Goal: Answer question/provide support

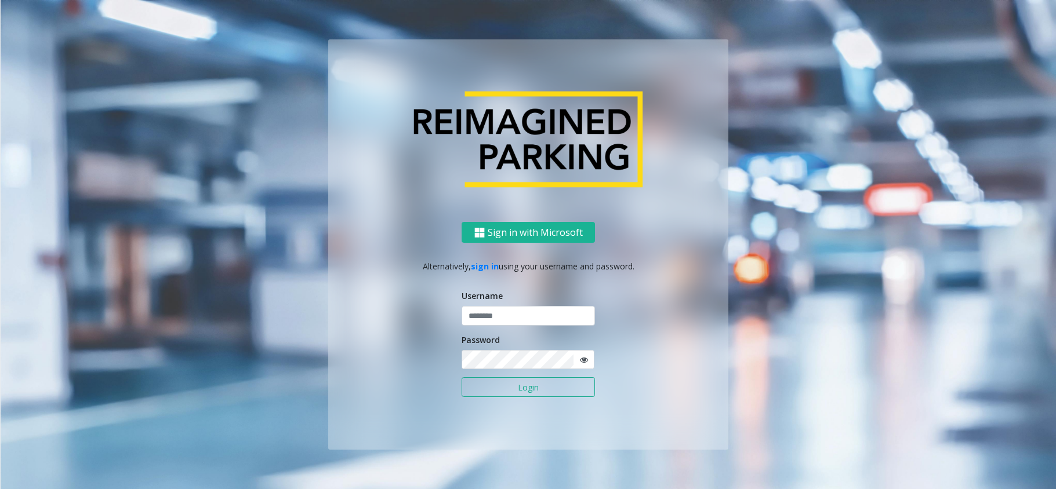
type input "**********"
click at [502, 389] on button "Login" at bounding box center [528, 388] width 133 height 20
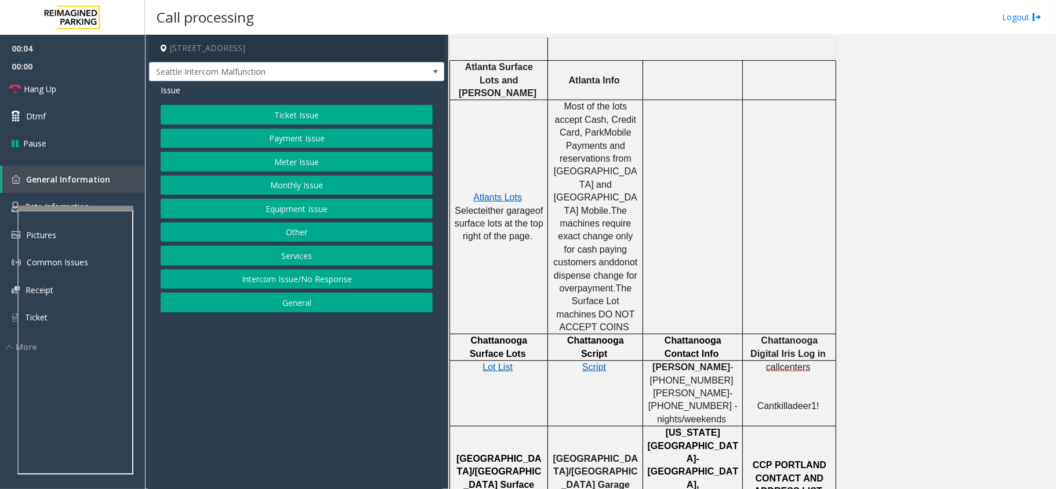
scroll to position [154, 0]
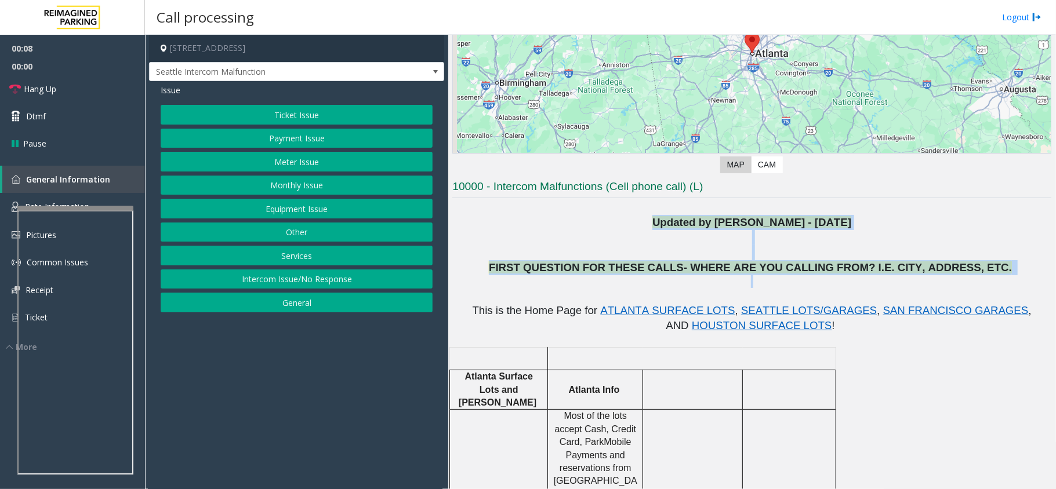
drag, startPoint x: 641, startPoint y: 227, endPoint x: 1021, endPoint y: 283, distance: 383.9
click at [1001, 285] on p at bounding box center [751, 289] width 599 height 28
drag, startPoint x: 992, startPoint y: 277, endPoint x: 621, endPoint y: 209, distance: 377.3
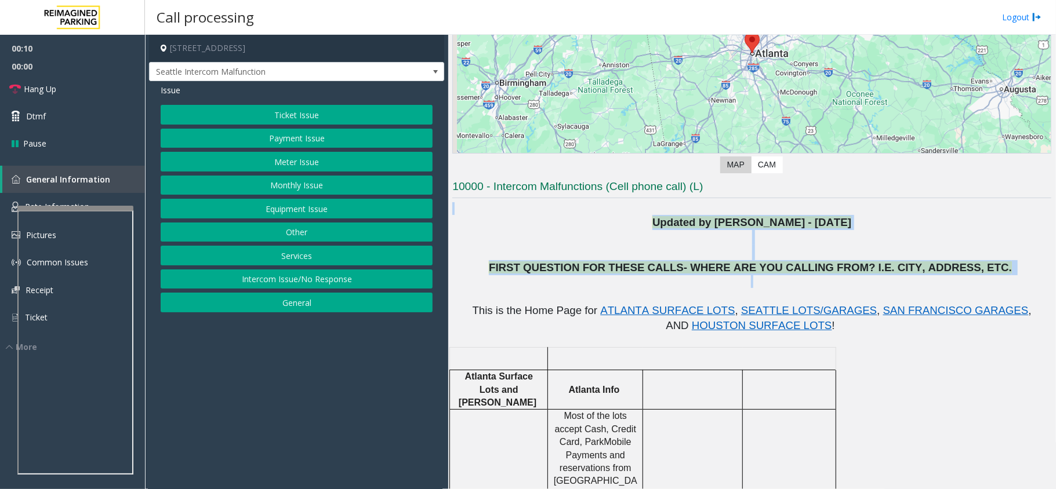
click at [620, 212] on p at bounding box center [751, 208] width 599 height 13
drag, startPoint x: 987, startPoint y: 274, endPoint x: 552, endPoint y: 214, distance: 439.0
click at [601, 219] on p "Updated by [PERSON_NAME] - [DATE]" at bounding box center [751, 222] width 599 height 15
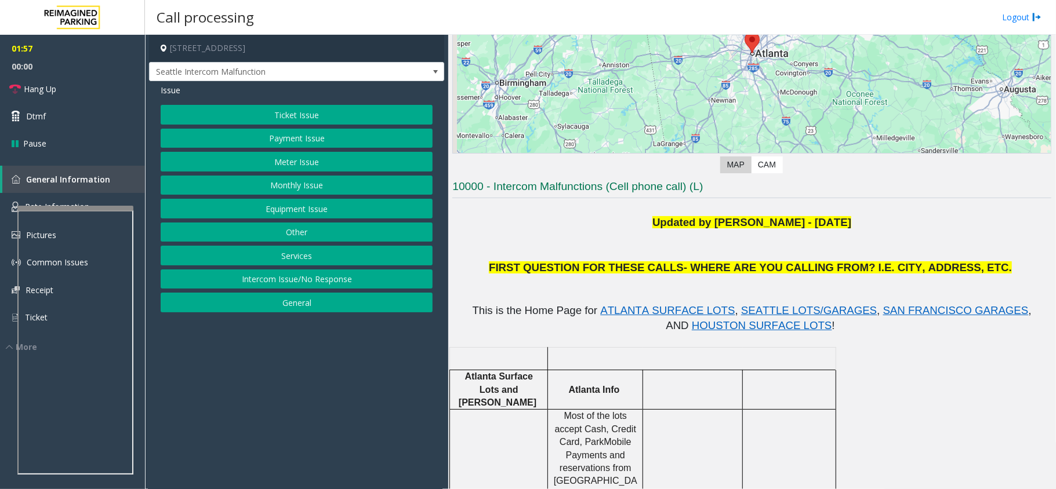
click at [332, 205] on button "Equipment Issue" at bounding box center [297, 209] width 272 height 20
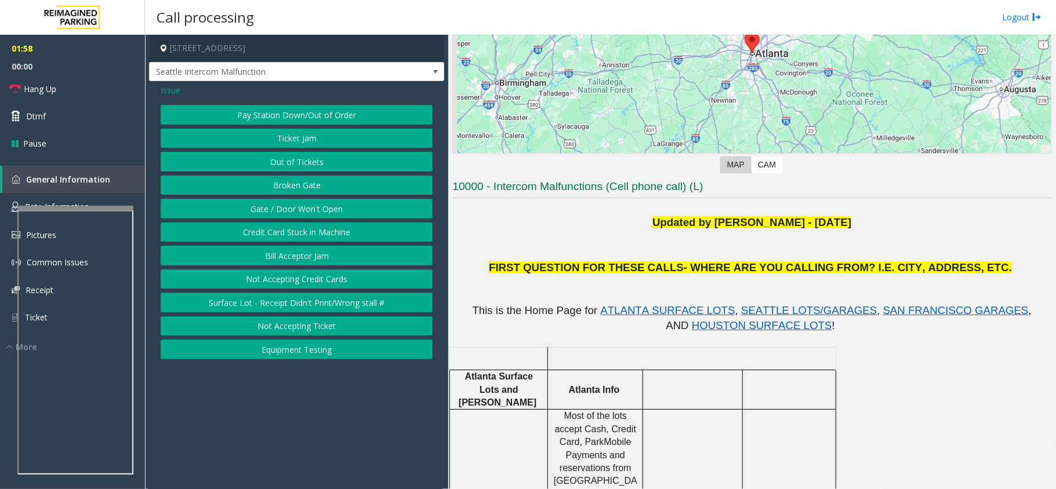
click at [332, 205] on button "Gate / Door Won't Open" at bounding box center [297, 209] width 272 height 20
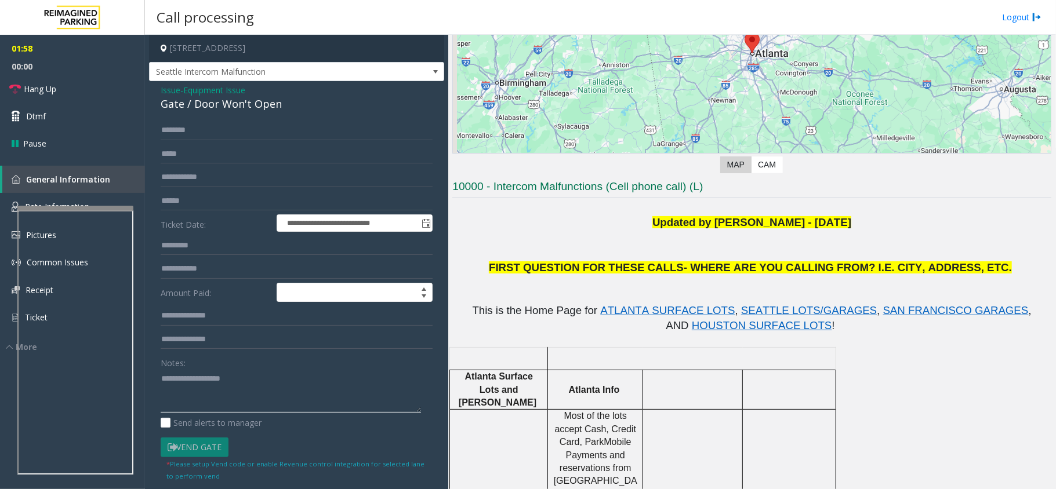
click at [226, 402] on textarea at bounding box center [291, 390] width 260 height 43
click at [260, 101] on div "Gate / Door Won't Open" at bounding box center [297, 104] width 272 height 16
copy div "Gate / Door Won't Open"
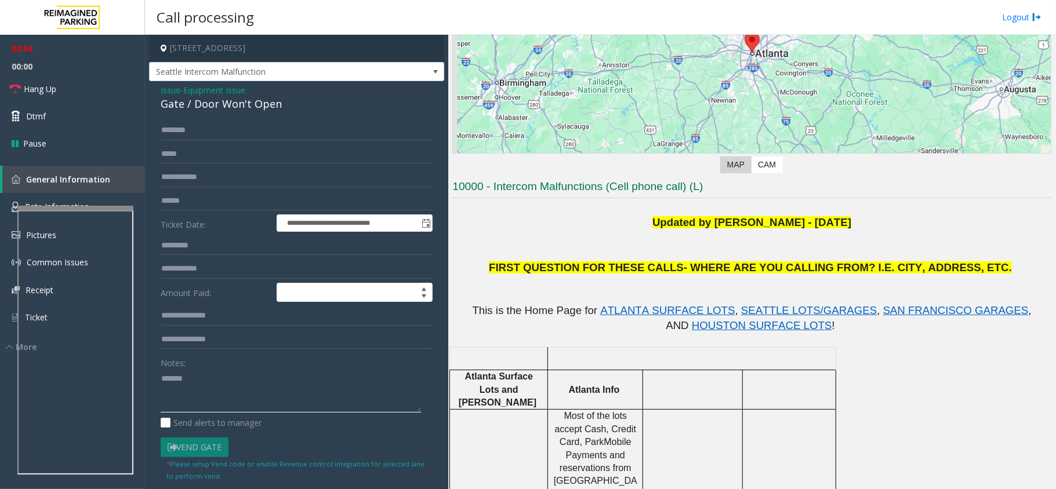
click at [226, 384] on textarea at bounding box center [291, 390] width 260 height 43
paste textarea "**********"
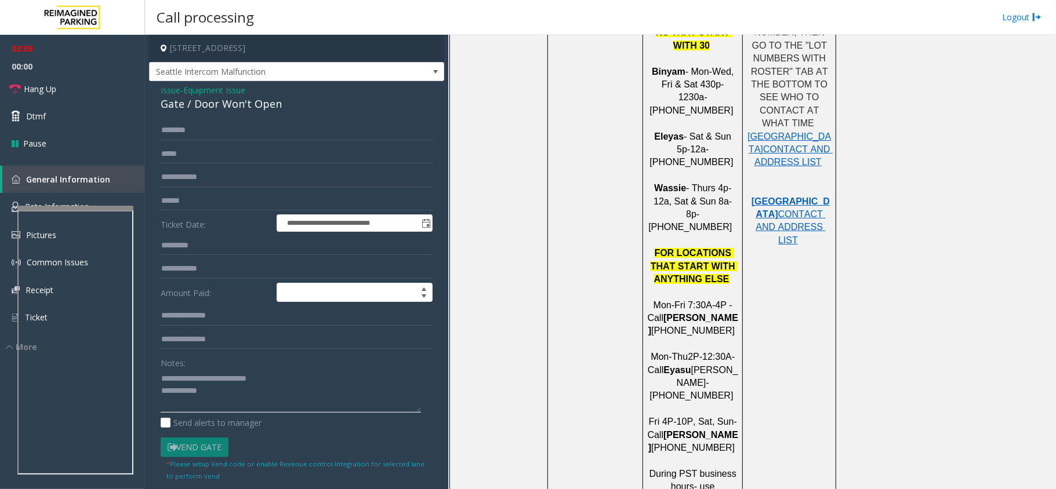
scroll to position [1237, 0]
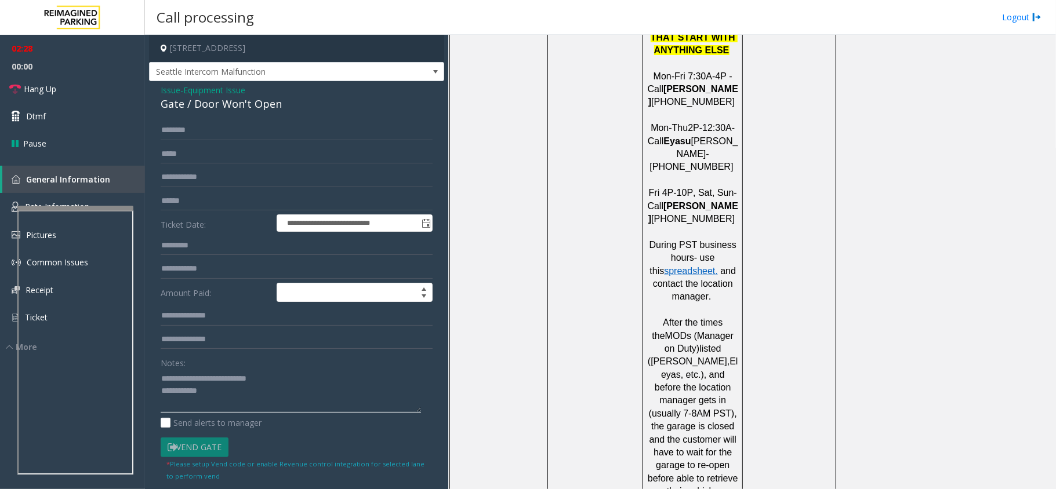
click at [224, 396] on textarea at bounding box center [291, 390] width 260 height 43
drag, startPoint x: 240, startPoint y: 388, endPoint x: 293, endPoint y: 412, distance: 58.4
click at [240, 388] on textarea at bounding box center [291, 390] width 260 height 43
click at [288, 397] on textarea at bounding box center [291, 390] width 260 height 43
paste textarea "**********"
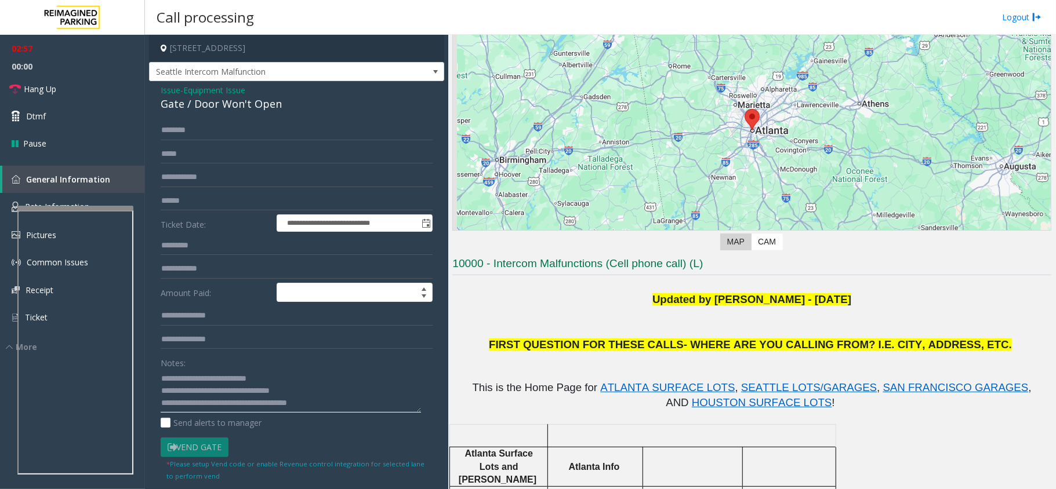
scroll to position [232, 0]
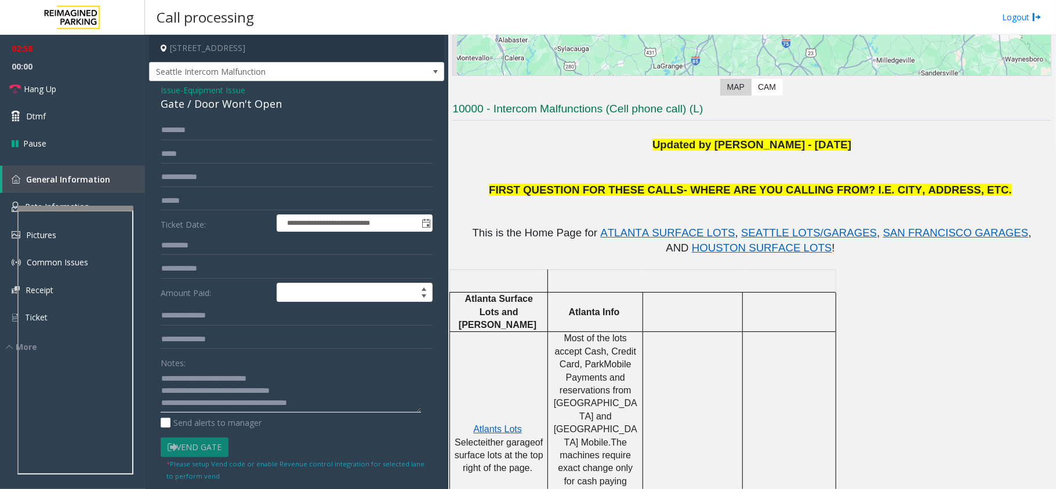
click at [351, 370] on textarea at bounding box center [291, 390] width 260 height 43
click at [356, 398] on textarea at bounding box center [291, 390] width 260 height 43
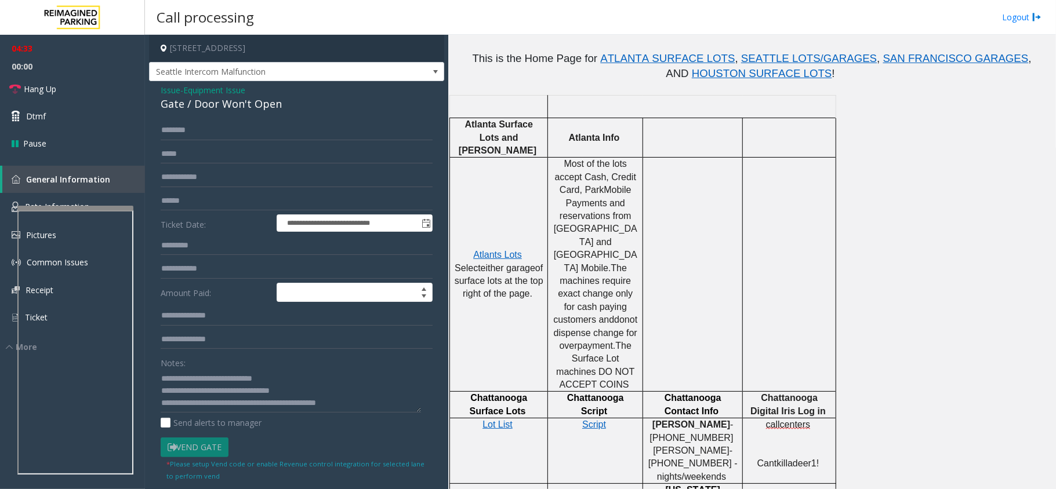
scroll to position [464, 0]
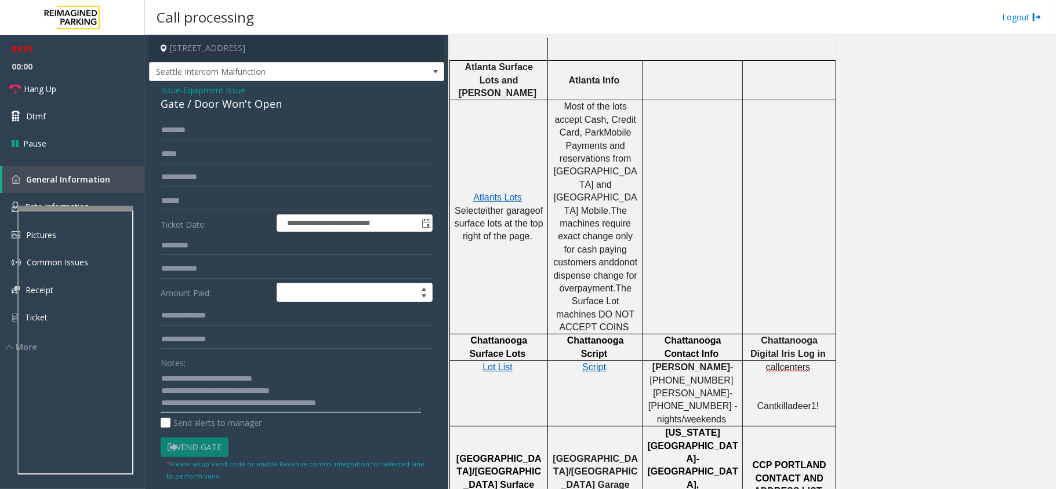
click at [365, 406] on textarea at bounding box center [291, 390] width 260 height 43
click at [365, 411] on textarea at bounding box center [291, 390] width 260 height 43
paste textarea "**********"
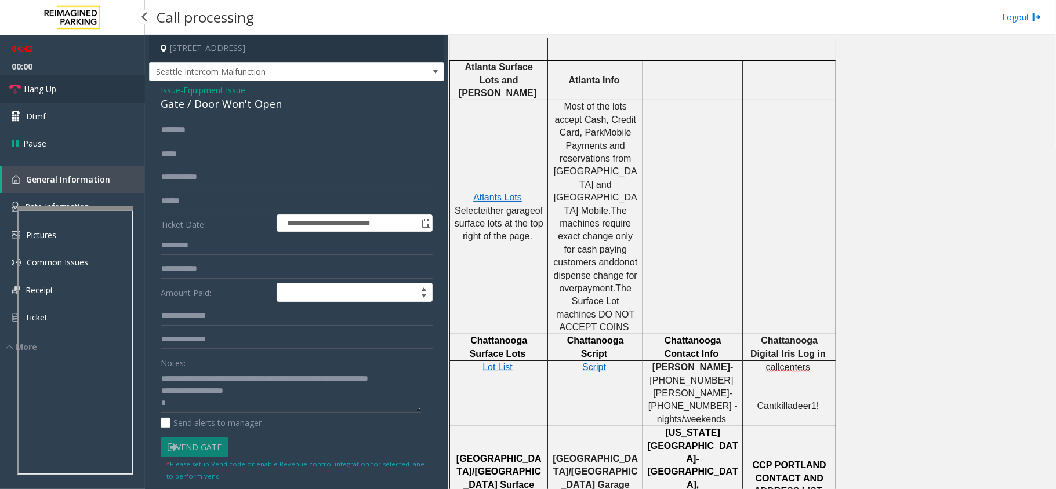
click at [56, 97] on link "Hang Up" at bounding box center [72, 88] width 145 height 27
click at [203, 407] on textarea at bounding box center [291, 390] width 260 height 43
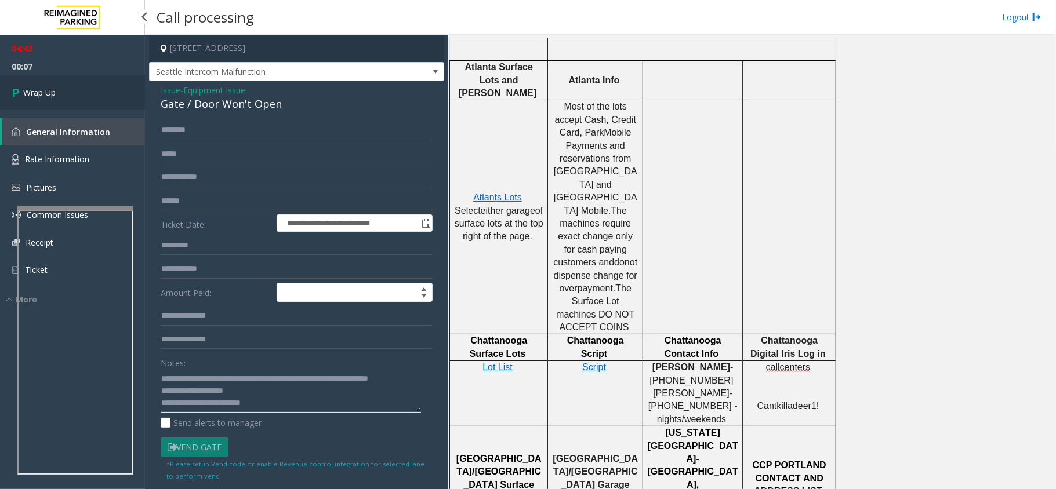
type textarea "**********"
click at [73, 75] on link "Wrap Up" at bounding box center [72, 92] width 145 height 34
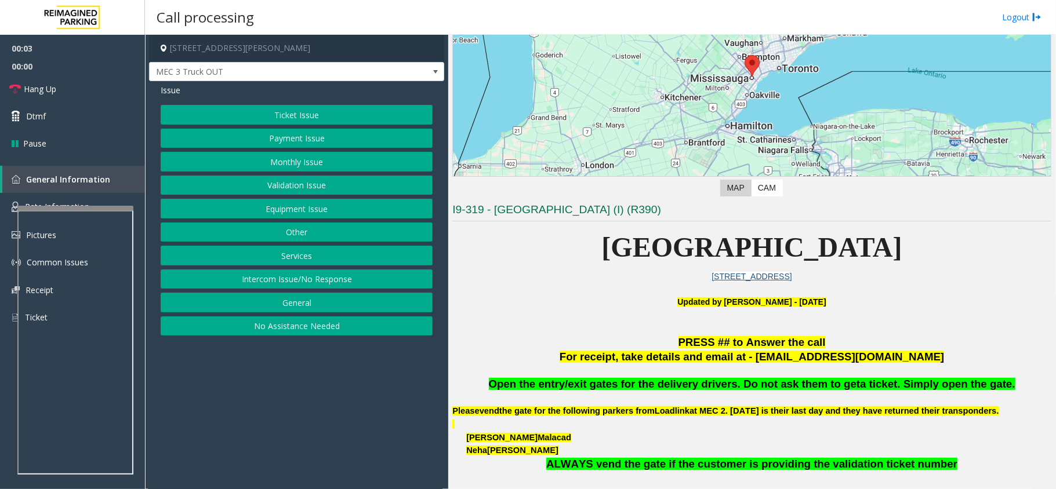
scroll to position [309, 0]
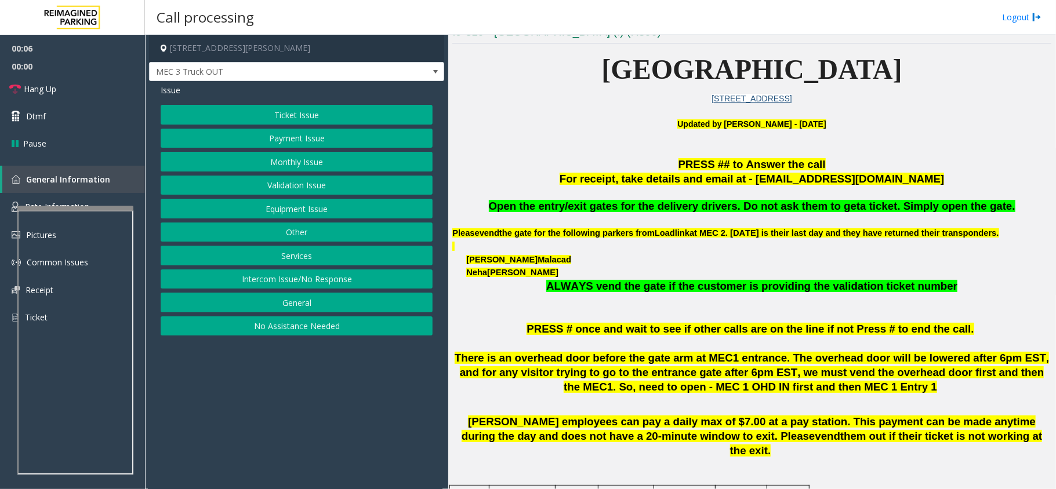
click at [254, 203] on button "Equipment Issue" at bounding box center [297, 209] width 272 height 20
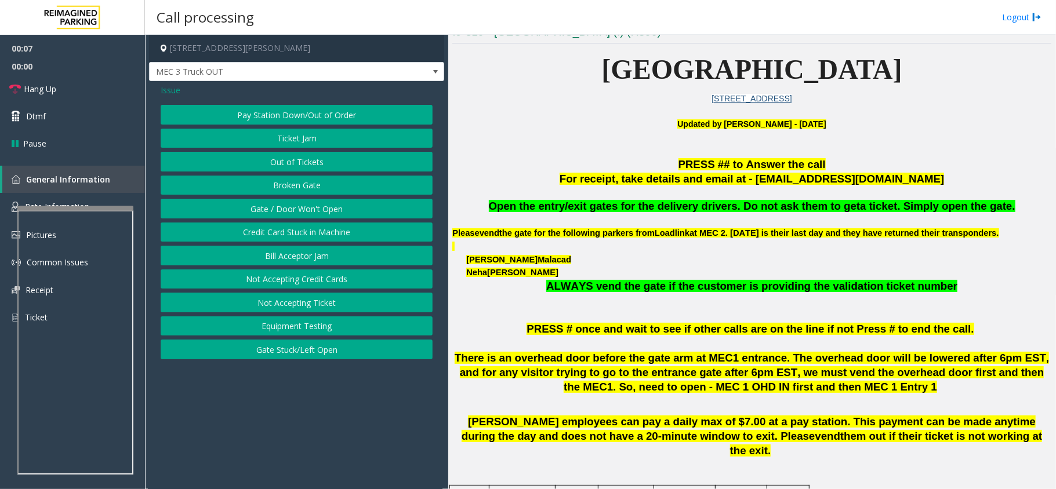
click at [262, 213] on button "Gate / Door Won't Open" at bounding box center [297, 209] width 272 height 20
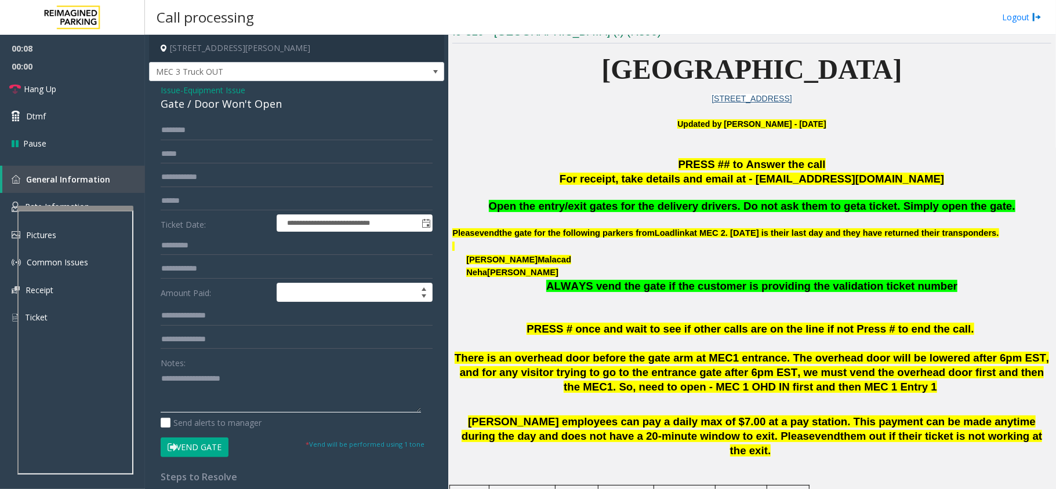
click at [205, 406] on textarea at bounding box center [291, 390] width 260 height 43
click at [264, 107] on div "Gate / Door Won't Open" at bounding box center [297, 104] width 272 height 16
click at [217, 383] on textarea at bounding box center [291, 390] width 260 height 43
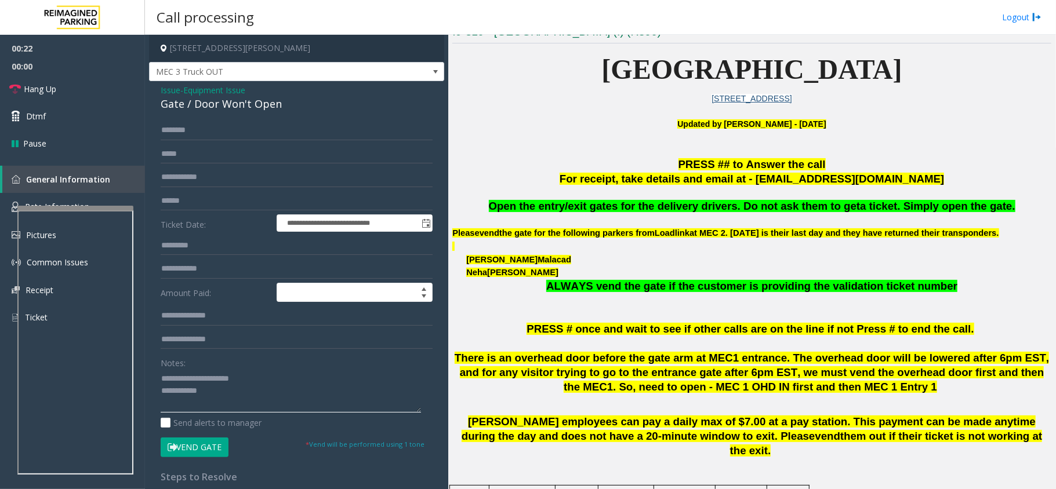
type textarea "**********"
click at [190, 143] on form "**********" at bounding box center [297, 289] width 272 height 336
click at [198, 126] on input "text" at bounding box center [297, 131] width 272 height 20
type input "******"
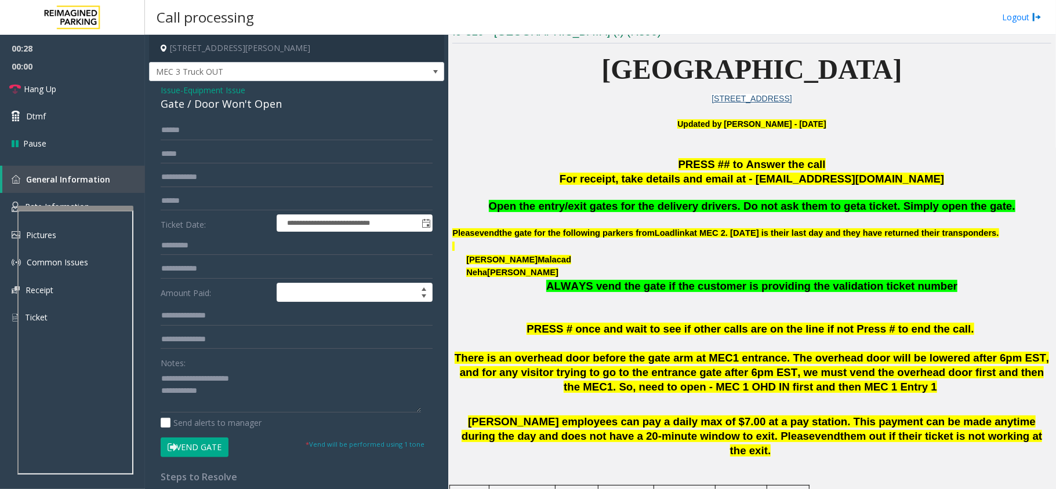
click at [198, 446] on button "Vend Gate" at bounding box center [195, 448] width 68 height 20
click at [230, 399] on textarea at bounding box center [291, 390] width 260 height 43
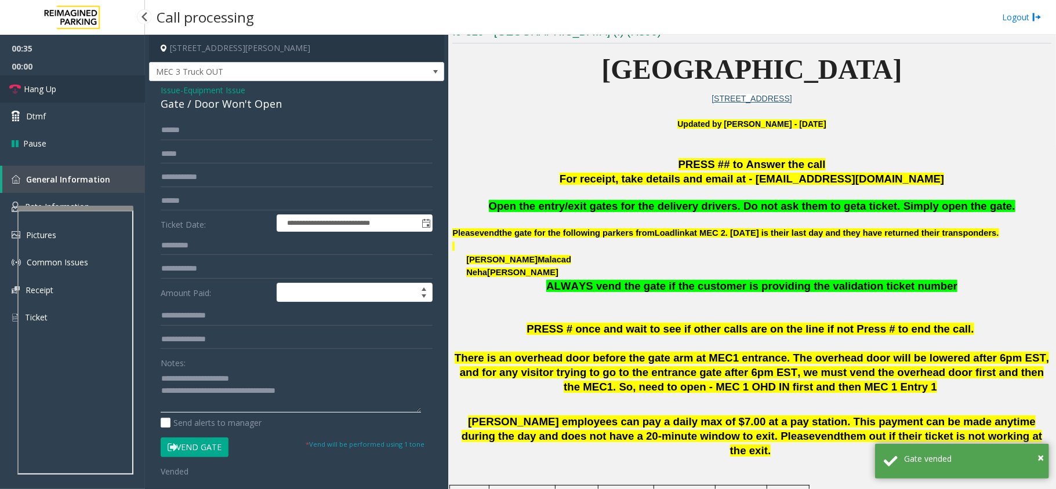
type textarea "**********"
click at [105, 89] on link "Hang Up" at bounding box center [72, 88] width 145 height 27
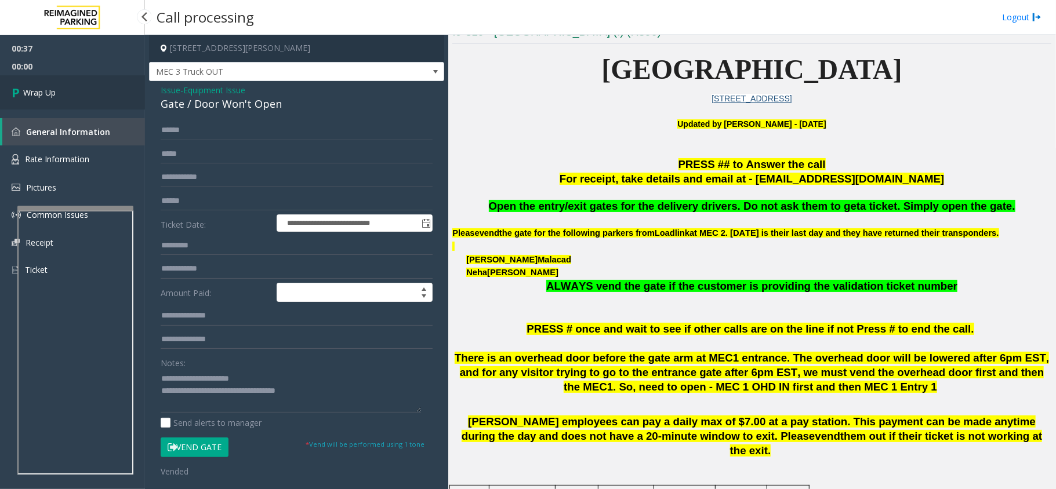
click at [105, 89] on link "Wrap Up" at bounding box center [72, 92] width 145 height 34
